Goal: Task Accomplishment & Management: Manage account settings

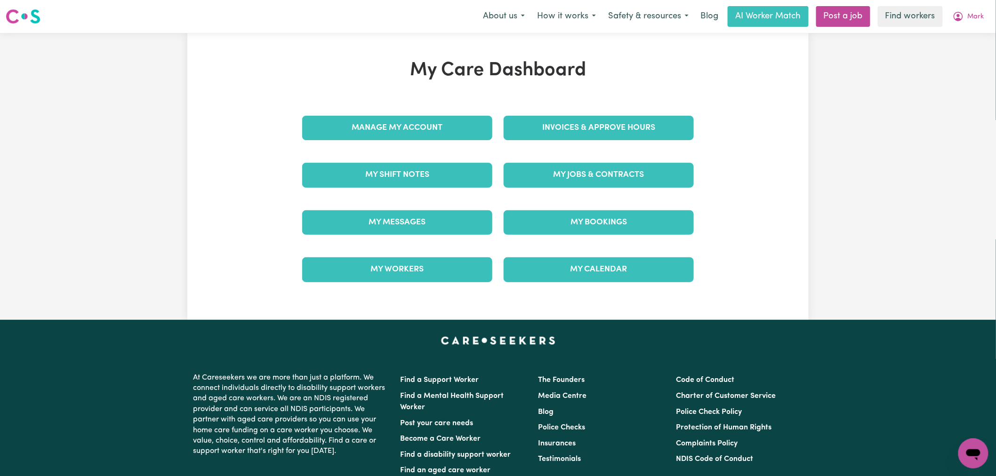
click at [879, 200] on div "My Care Dashboard Manage My Account Invoices & Approve Hours My Shift Notes My …" at bounding box center [498, 176] width 996 height 287
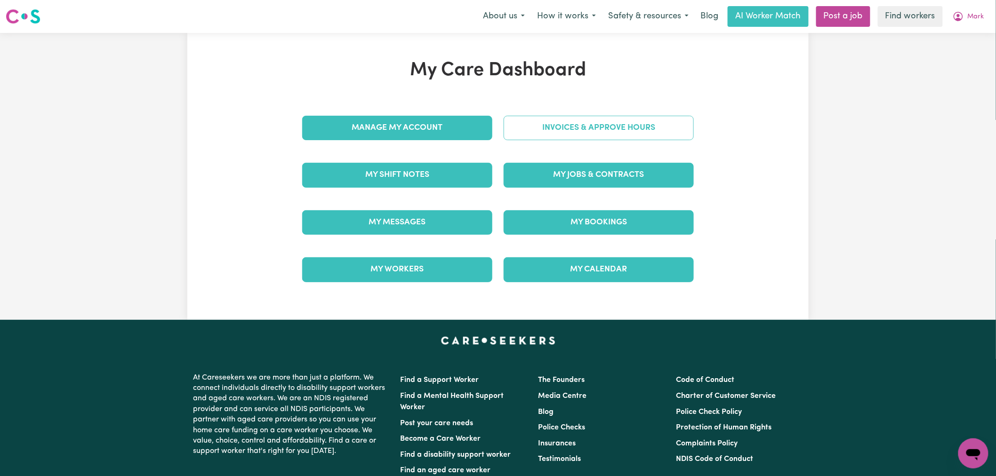
click at [610, 127] on link "Invoices & Approve Hours" at bounding box center [599, 128] width 190 height 24
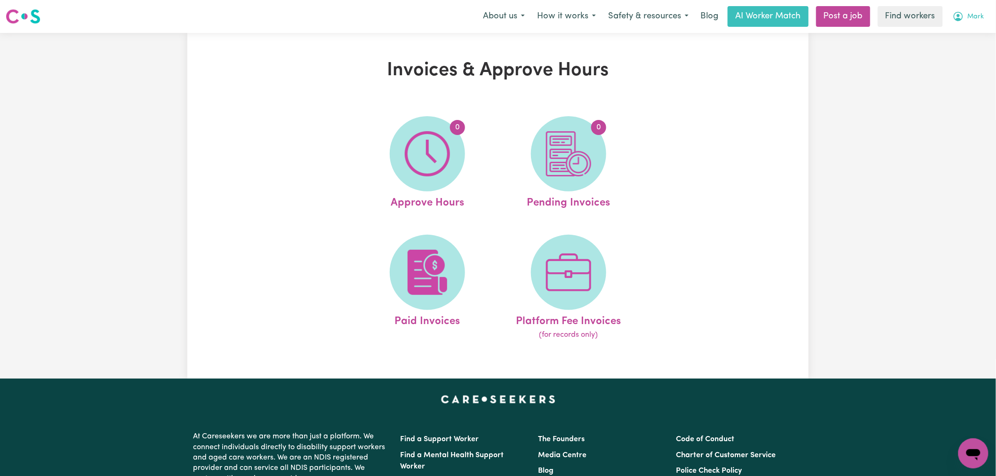
click at [968, 16] on span "Mark" at bounding box center [976, 17] width 16 height 10
click at [969, 35] on link "My Dashboard" at bounding box center [952, 37] width 74 height 18
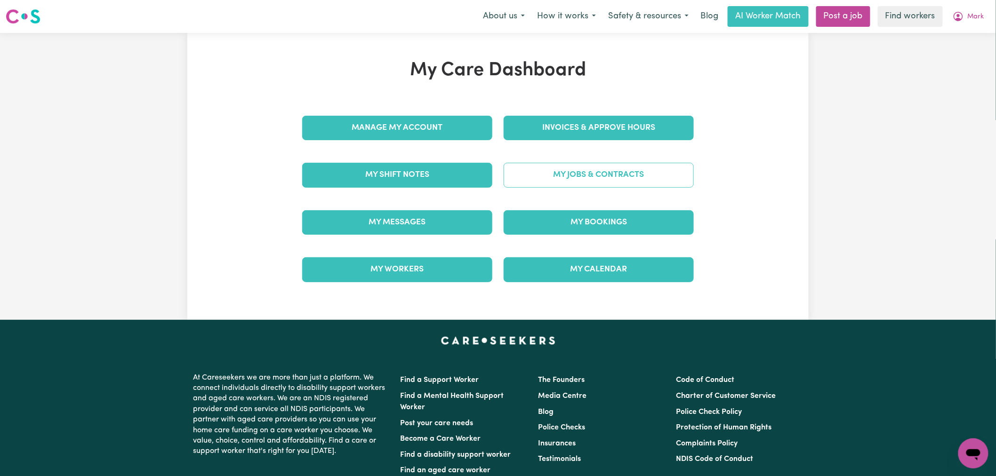
click at [548, 173] on link "My Jobs & Contracts" at bounding box center [599, 175] width 190 height 24
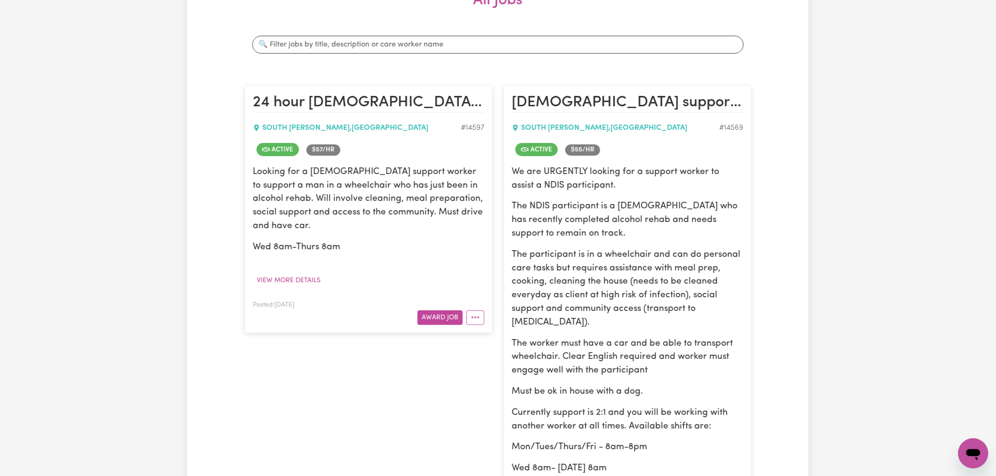
scroll to position [104, 0]
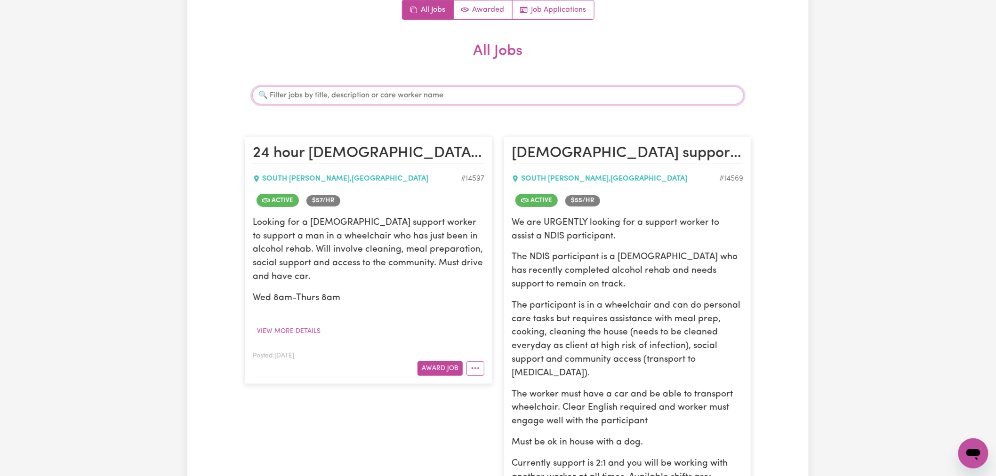
click at [345, 96] on input "Search jobs" at bounding box center [497, 96] width 491 height 18
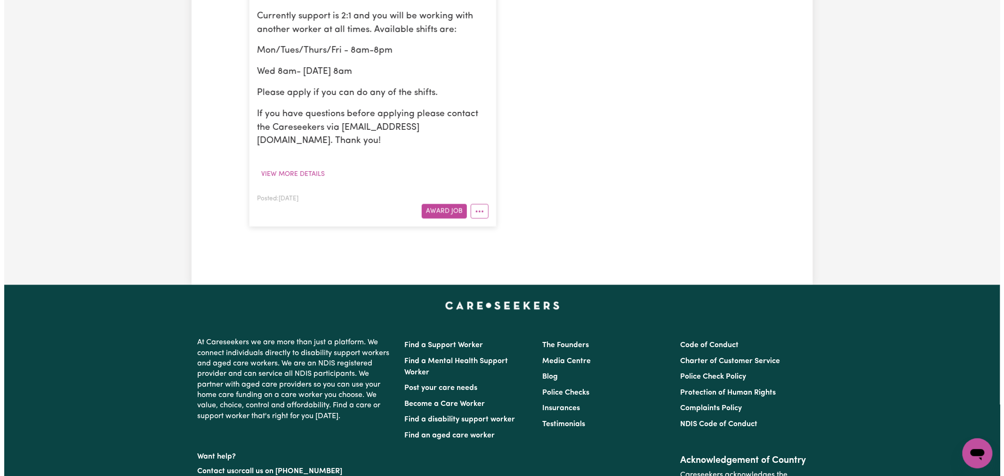
scroll to position [627, 0]
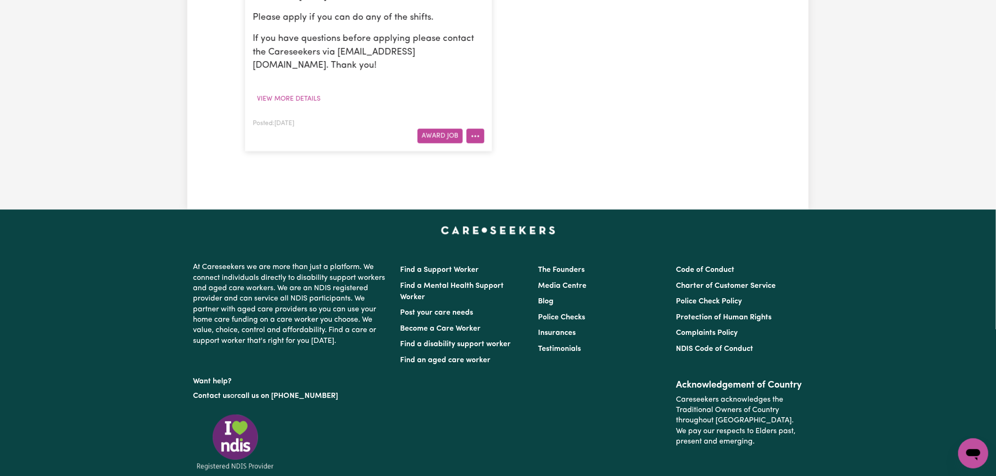
type input "novisi"
click at [478, 129] on button "More options" at bounding box center [475, 136] width 18 height 15
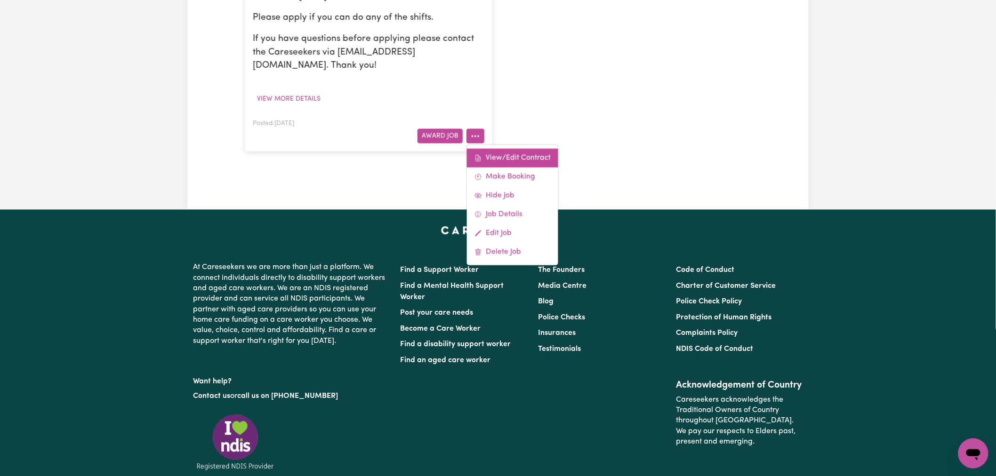
click at [510, 149] on link "View/Edit Contract" at bounding box center [512, 158] width 91 height 19
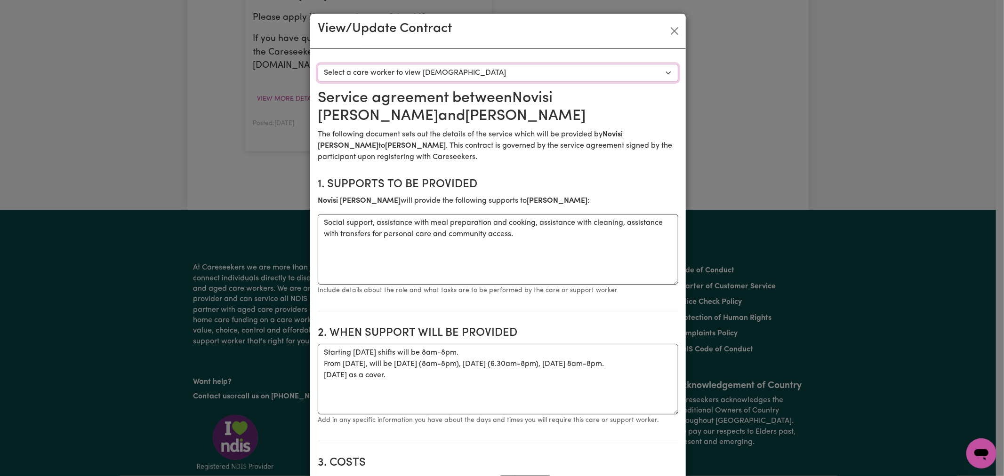
click at [493, 70] on select "Select a care worker to view [DEMOGRAPHIC_DATA] #10365 - [PERSON_NAME] (contrac…" at bounding box center [498, 73] width 360 height 18
select select "9977"
click at [318, 64] on select "Select a care worker to view [DEMOGRAPHIC_DATA] #10365 - [PERSON_NAME] (contrac…" at bounding box center [498, 73] width 360 height 18
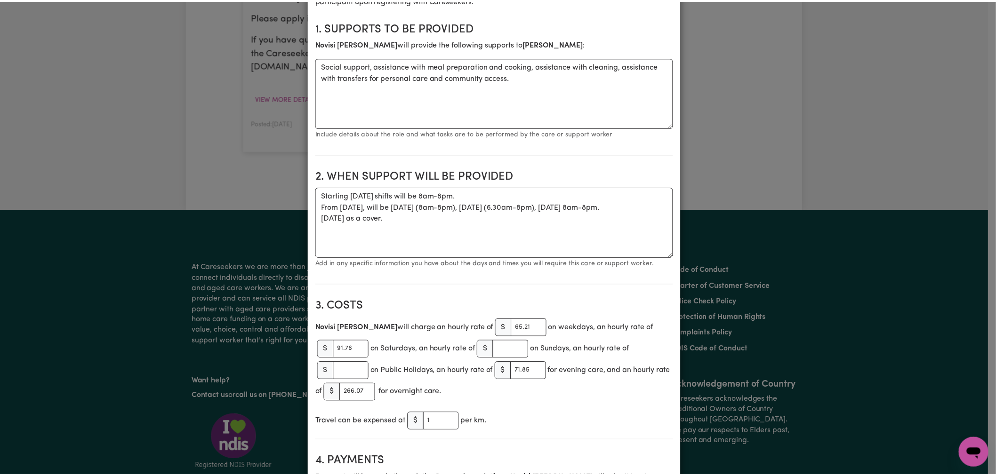
scroll to position [0, 0]
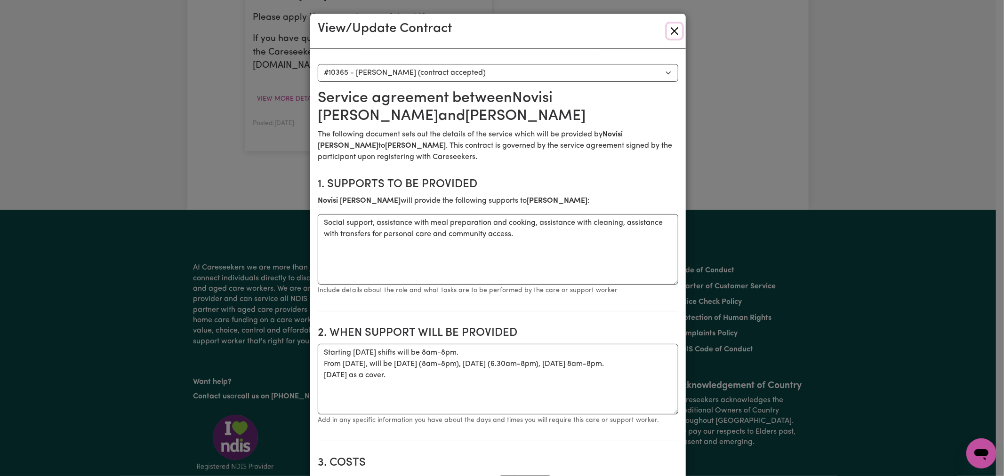
click at [672, 38] on button "Close" at bounding box center [674, 31] width 15 height 15
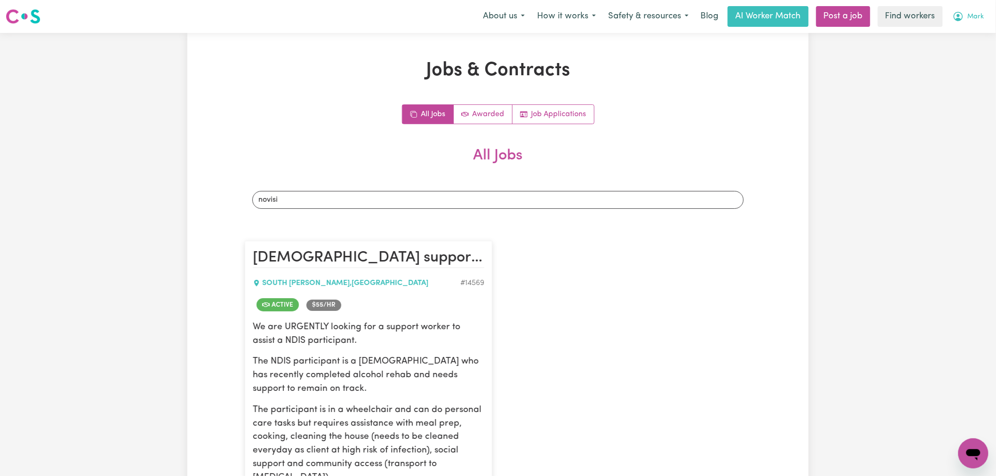
click at [972, 10] on button "Mark" at bounding box center [968, 17] width 44 height 20
click at [969, 35] on link "My Dashboard" at bounding box center [952, 37] width 74 height 18
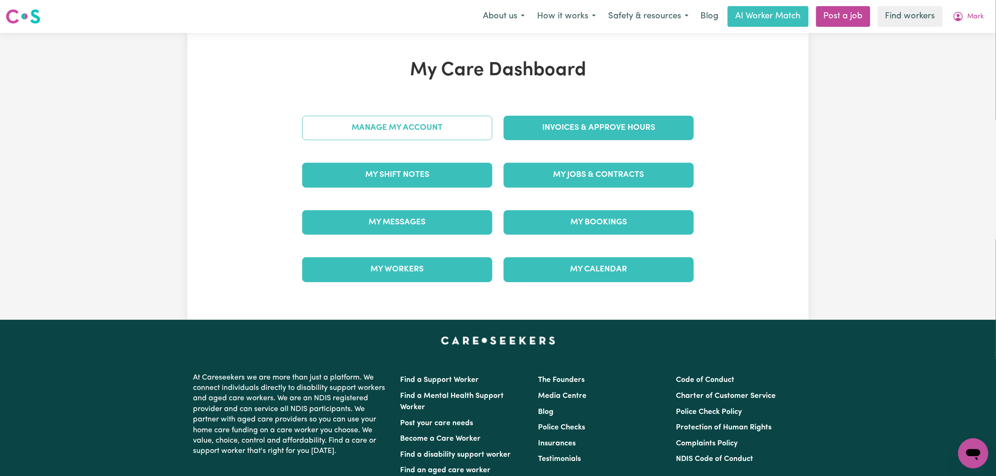
click at [424, 132] on link "Manage My Account" at bounding box center [397, 128] width 190 height 24
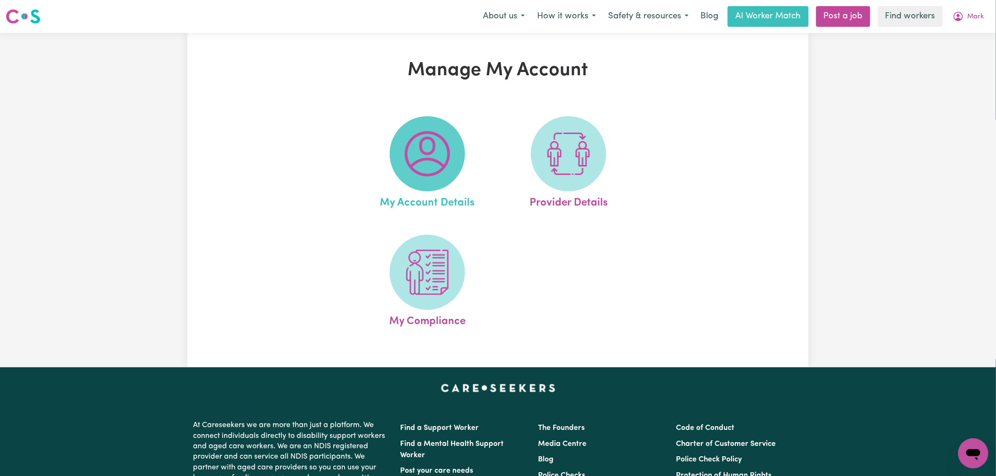
click at [440, 144] on img at bounding box center [427, 153] width 45 height 45
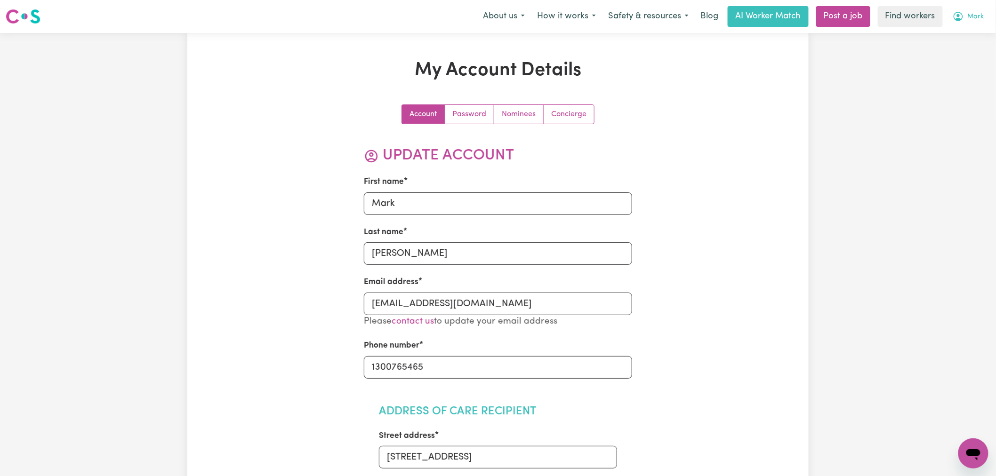
click at [970, 18] on button "Mark" at bounding box center [968, 17] width 44 height 20
click at [971, 36] on link "My Dashboard" at bounding box center [952, 37] width 74 height 18
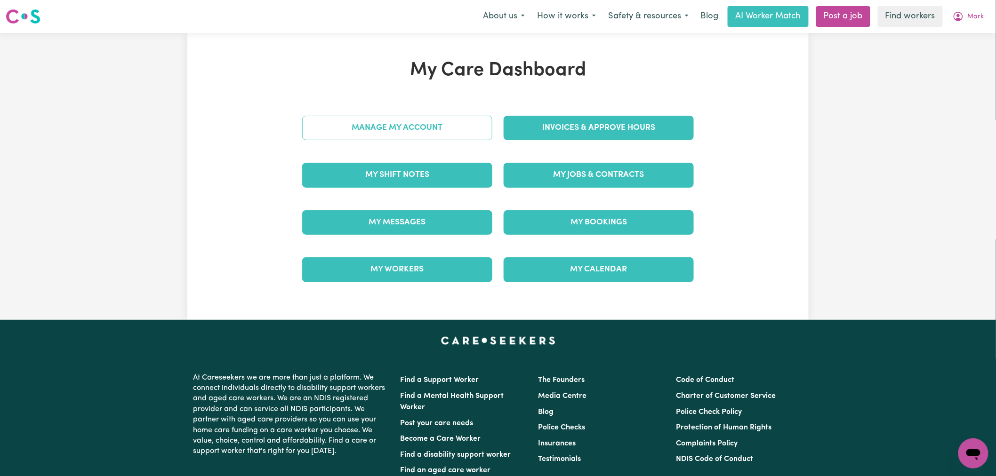
click at [444, 135] on link "Manage My Account" at bounding box center [397, 128] width 190 height 24
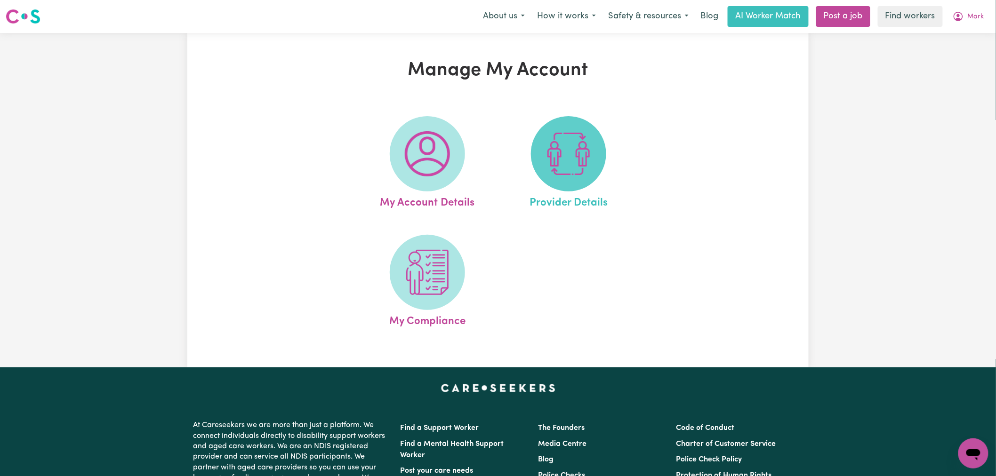
click at [568, 139] on img at bounding box center [568, 153] width 45 height 45
select select "NDIS_FUNDING_PLAN_MANAGED"
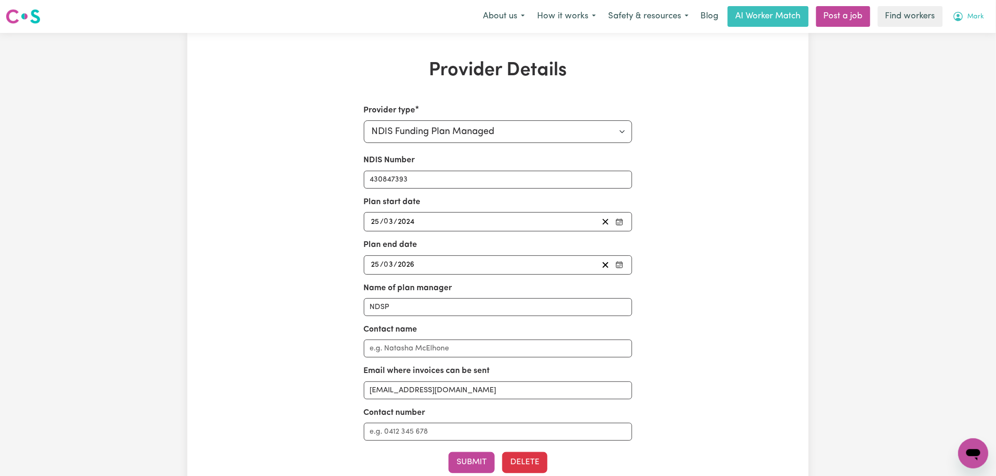
click at [982, 13] on button "Mark" at bounding box center [968, 17] width 44 height 20
click at [971, 52] on link "Logout" at bounding box center [952, 54] width 74 height 18
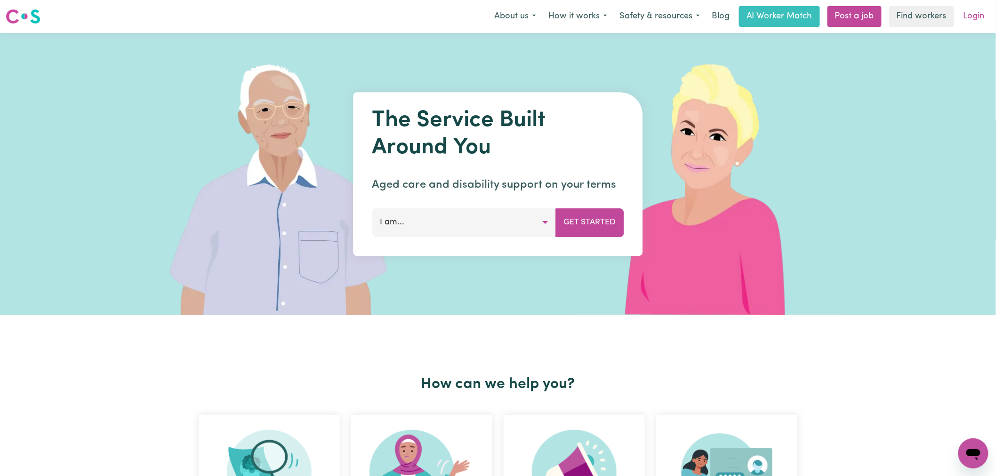
click at [980, 11] on link "Login" at bounding box center [974, 16] width 32 height 21
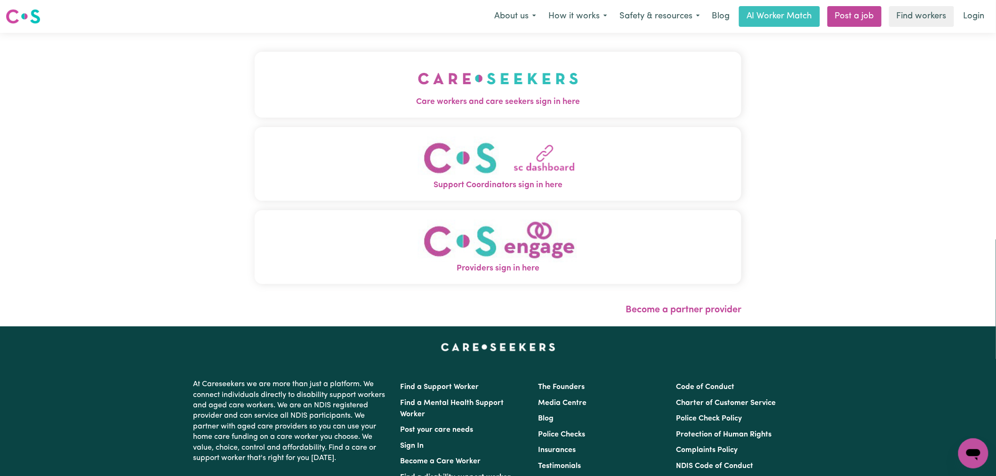
click at [427, 96] on span "Care workers and care seekers sign in here" at bounding box center [498, 102] width 487 height 12
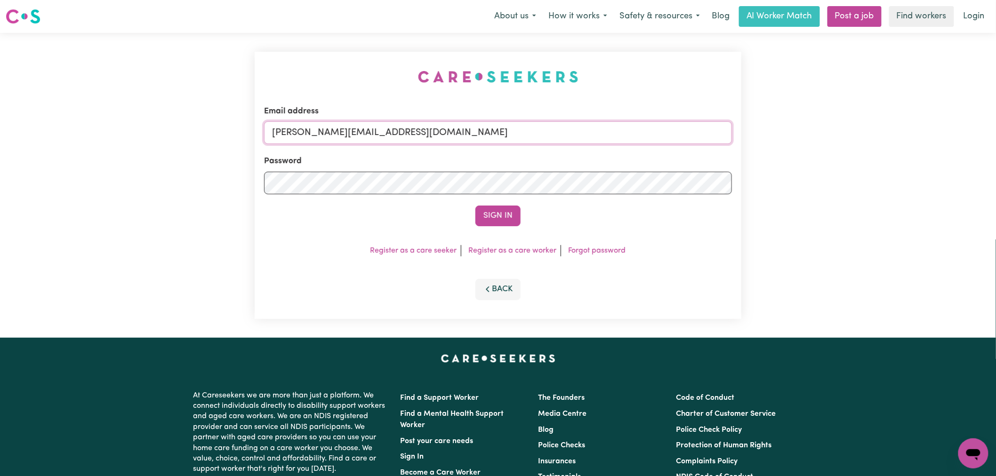
click at [435, 137] on input "[PERSON_NAME][EMAIL_ADDRESS][DOMAIN_NAME]" at bounding box center [498, 132] width 468 height 23
type input "superuser~170718"
click at [321, 133] on input "superuser~170718" at bounding box center [498, 132] width 468 height 23
click at [334, 136] on input "superuser~170718" at bounding box center [498, 132] width 468 height 23
click at [333, 136] on input "superuser~170718" at bounding box center [498, 132] width 468 height 23
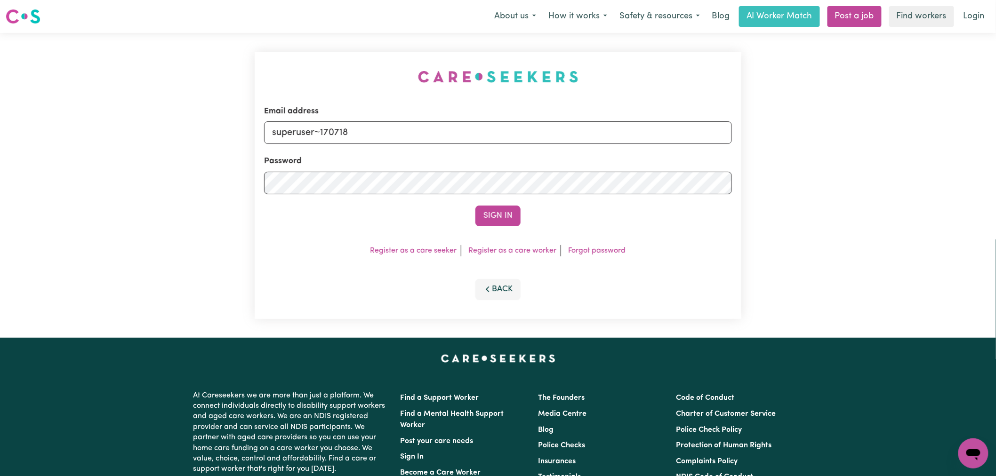
click at [333, 136] on input "superuser~170718" at bounding box center [498, 132] width 468 height 23
type input "[PERSON_NAME][EMAIL_ADDRESS][DOMAIN_NAME]"
click at [495, 217] on button "Sign In" at bounding box center [497, 216] width 45 height 21
